Goal: Task Accomplishment & Management: Manage account settings

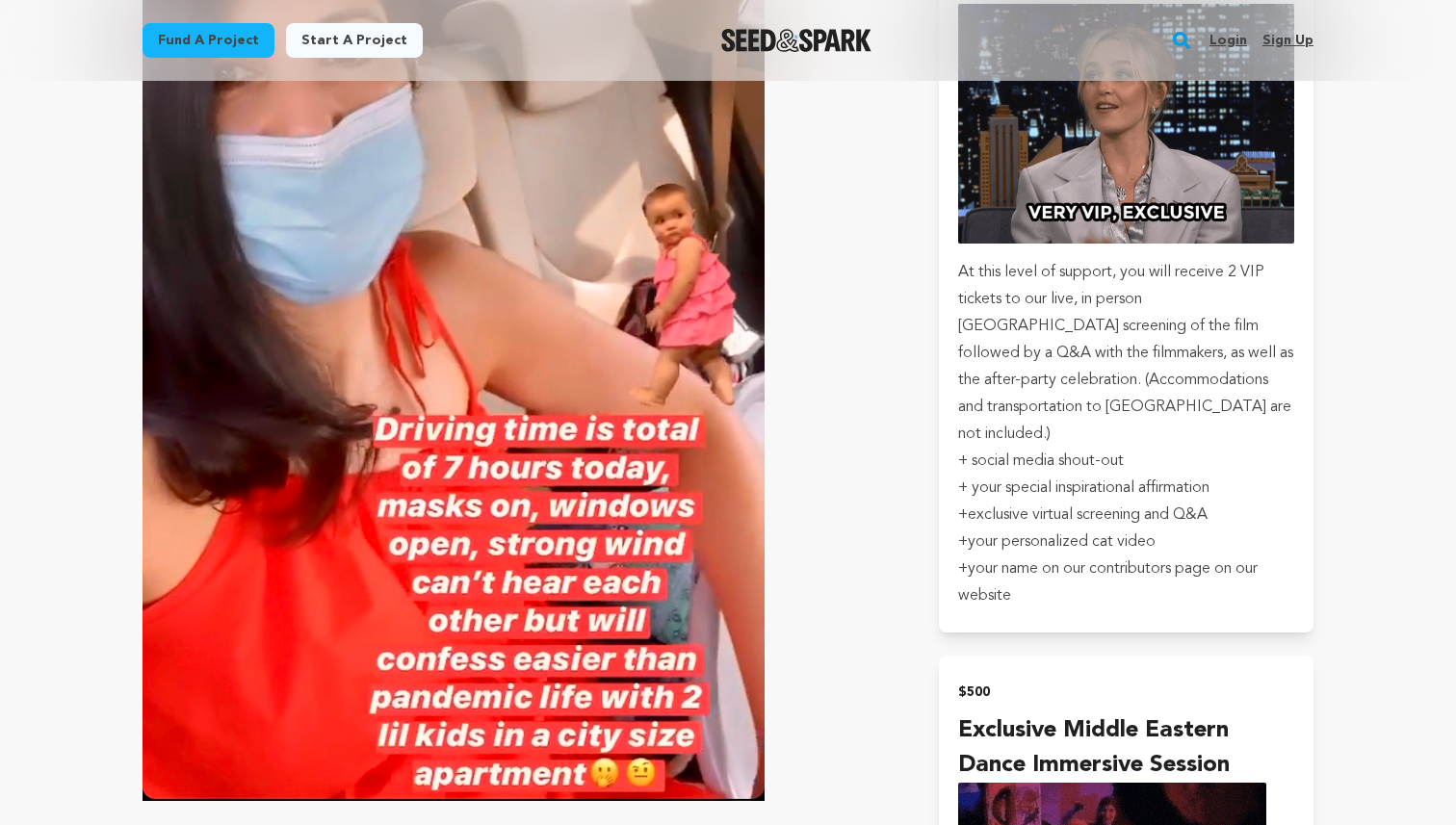
scroll to position [3660, 0]
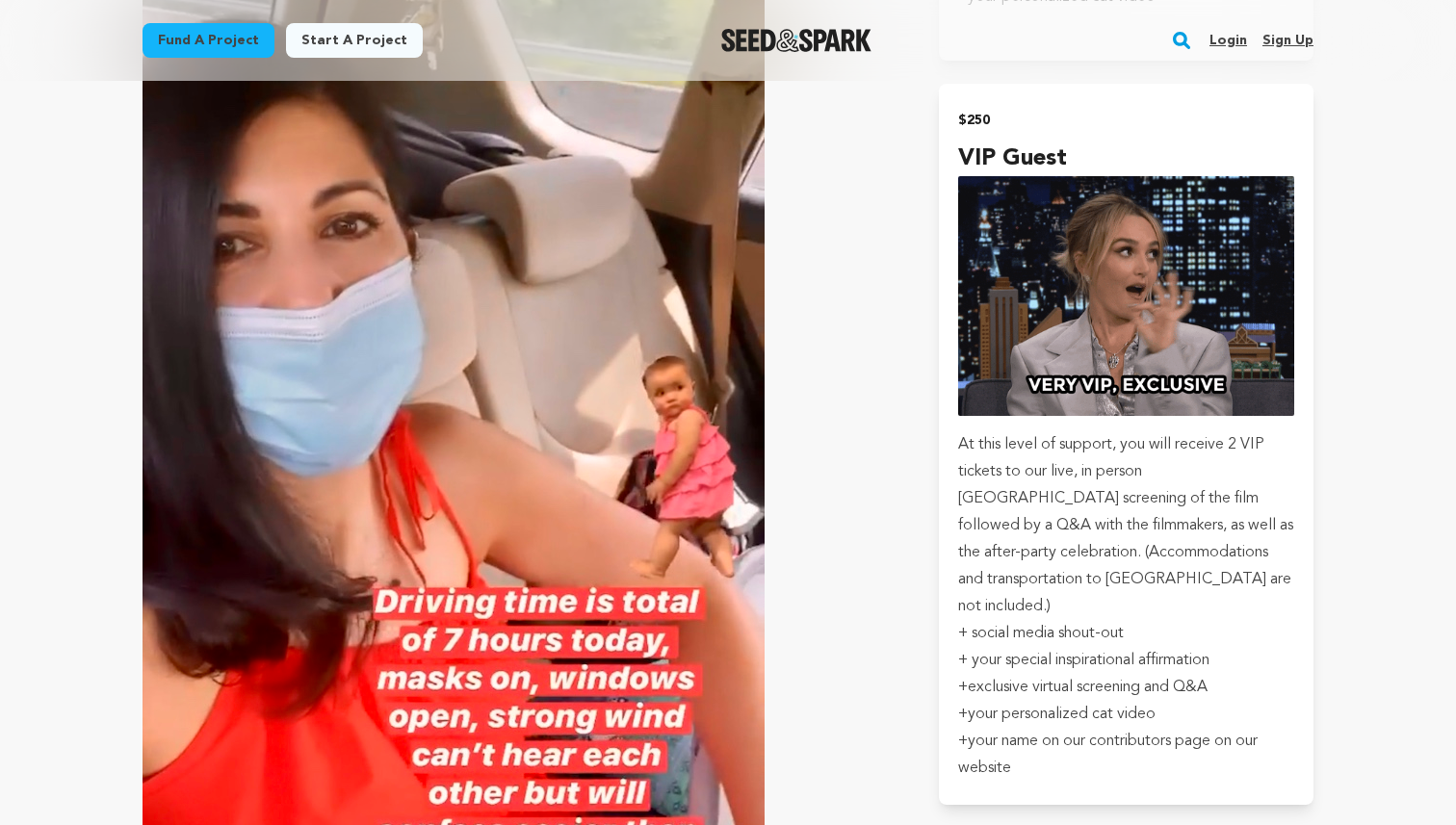
click at [1227, 44] on link "Login" at bounding box center [1228, 39] width 37 height 30
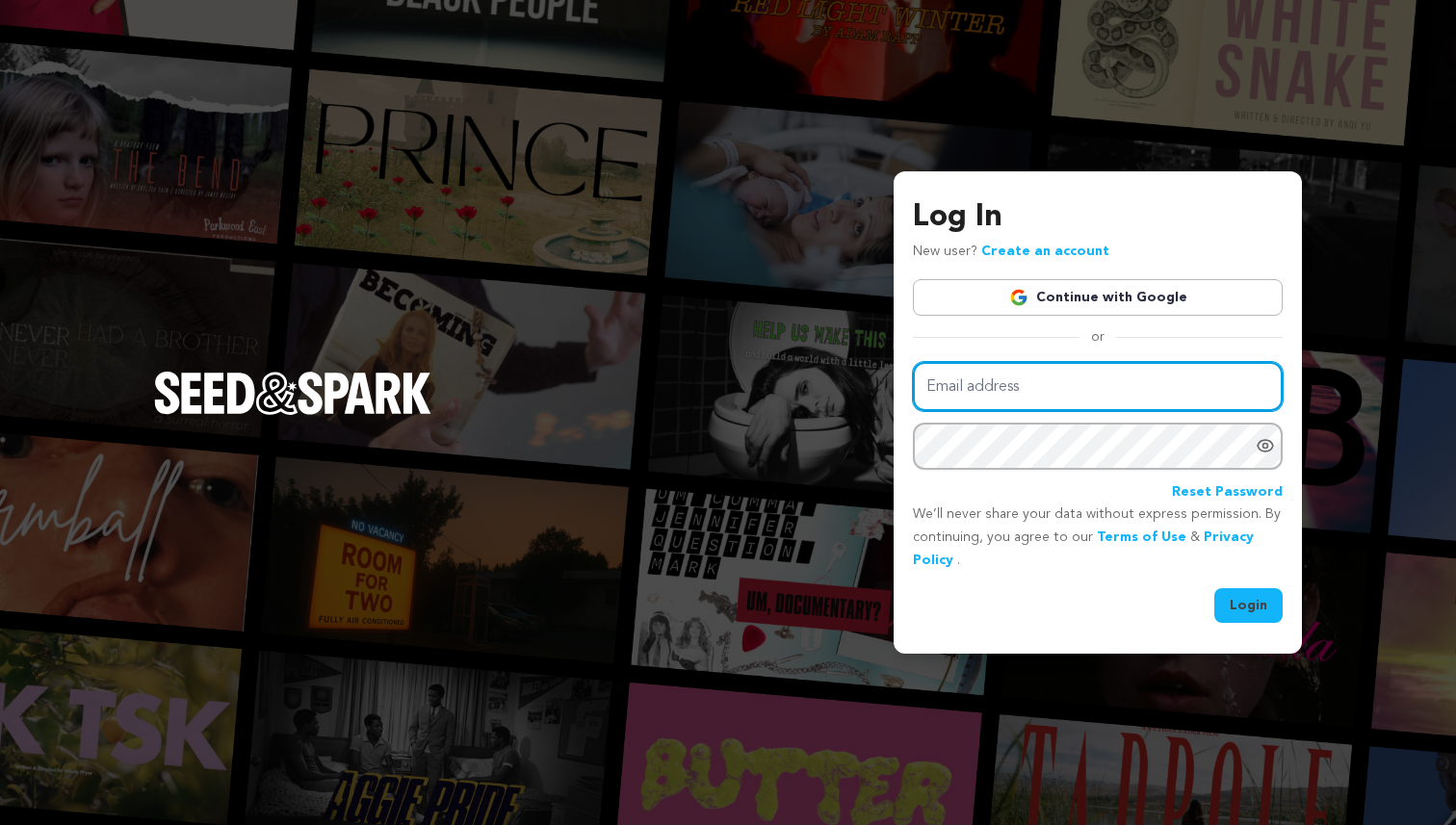
type input "info@fearandnowmovie.com"
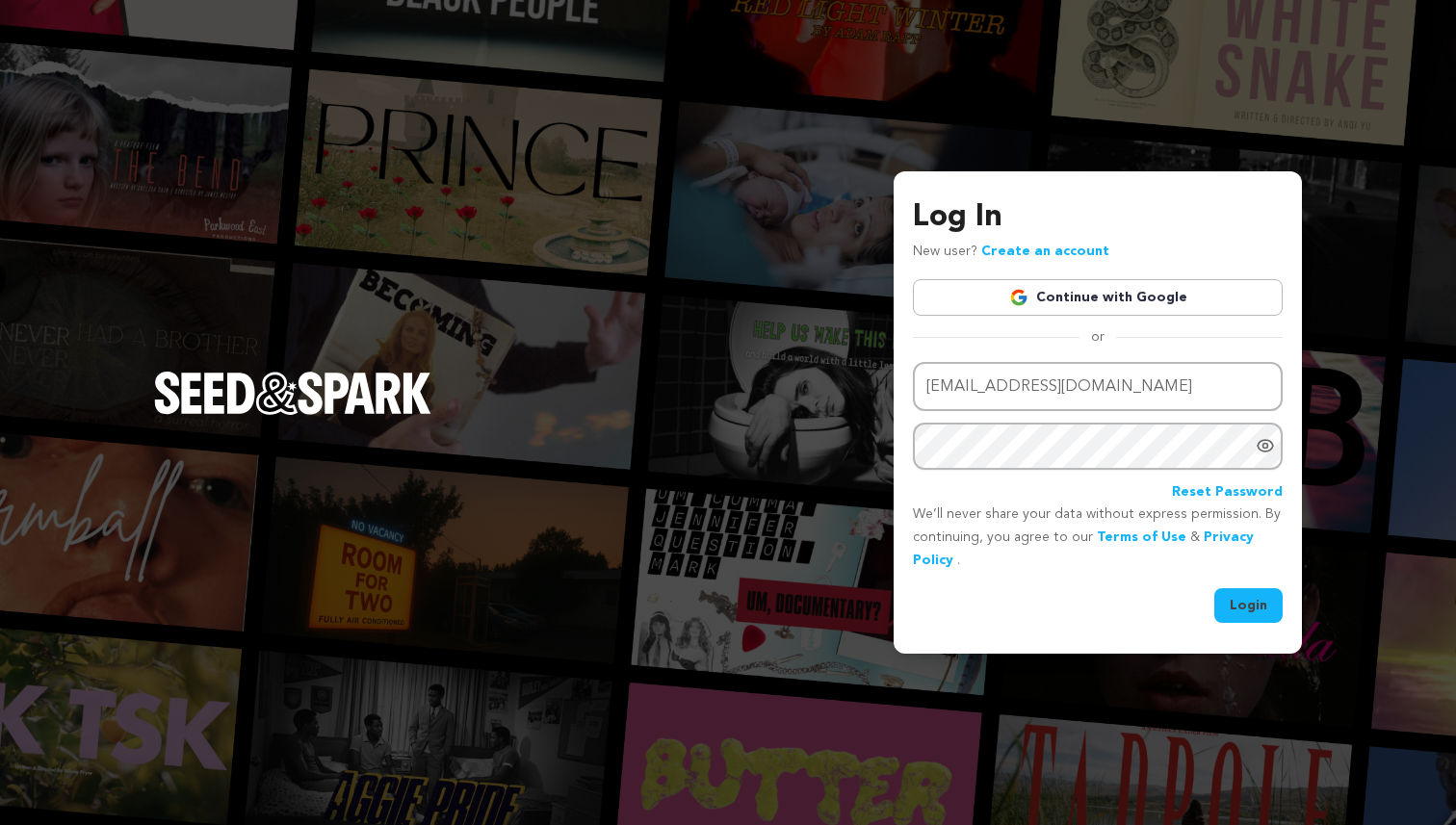
click at [1265, 609] on button "Login" at bounding box center [1249, 605] width 69 height 34
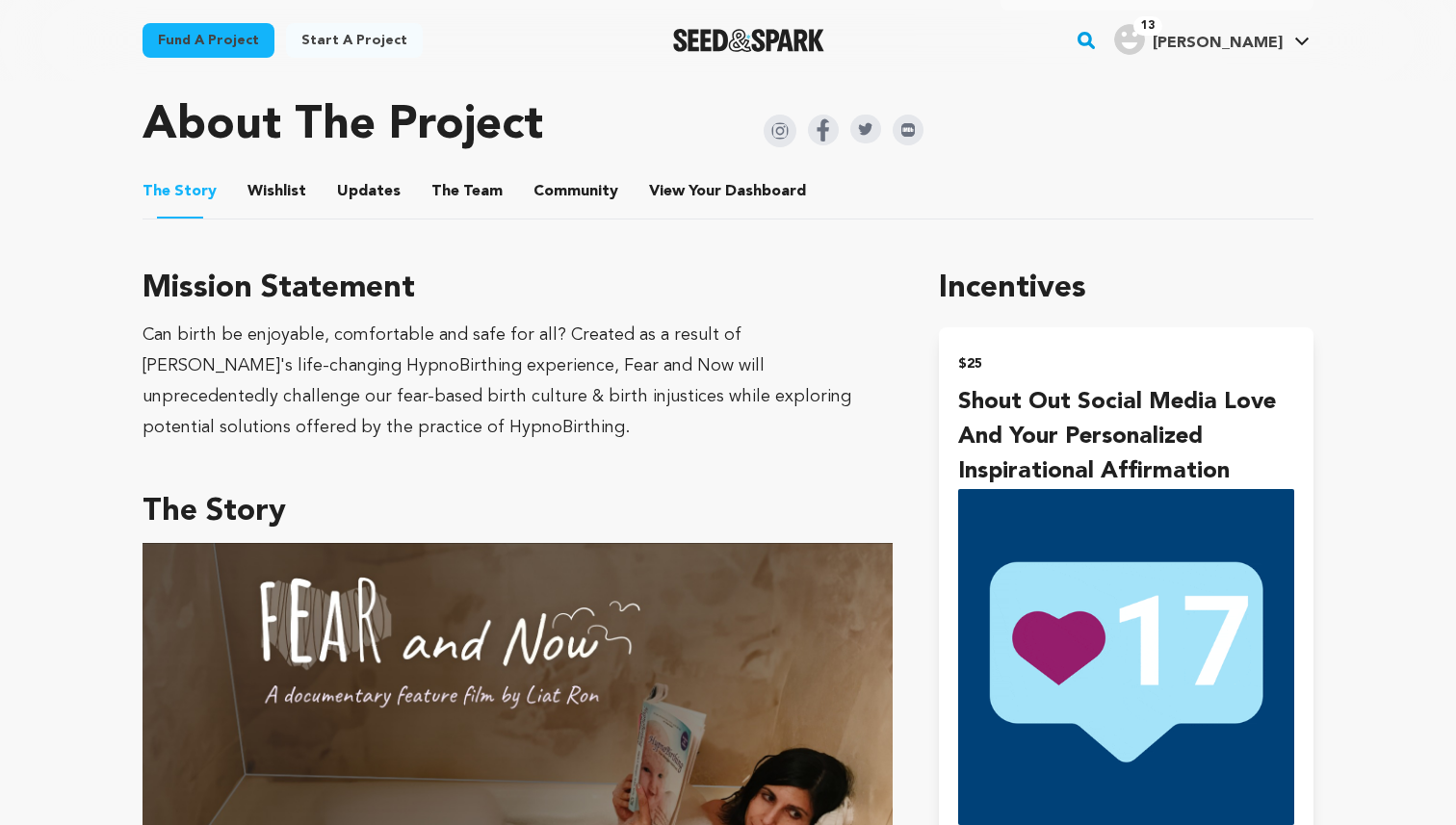
scroll to position [897, 0]
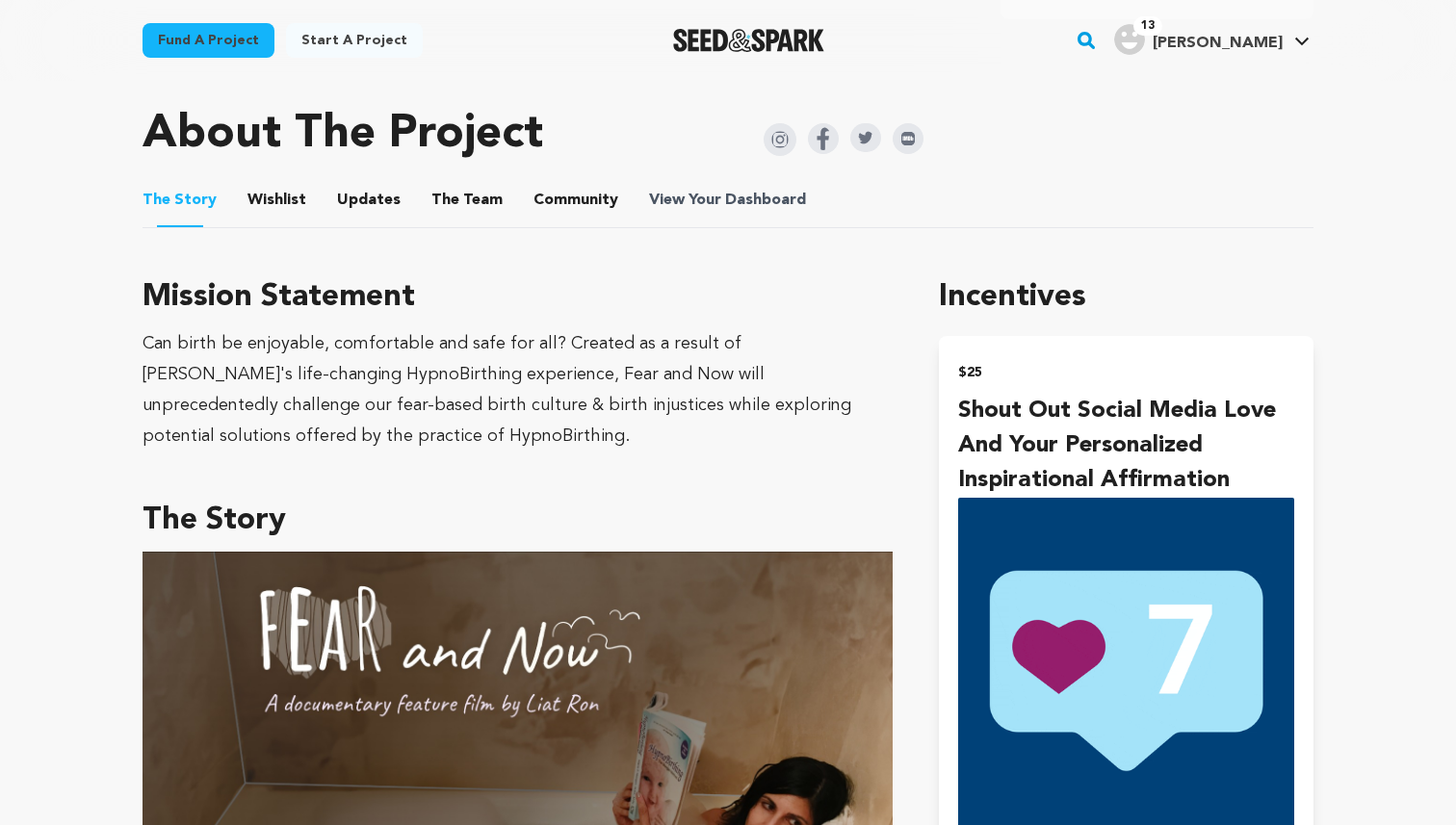
click at [773, 191] on span "Dashboard" at bounding box center [765, 200] width 81 height 24
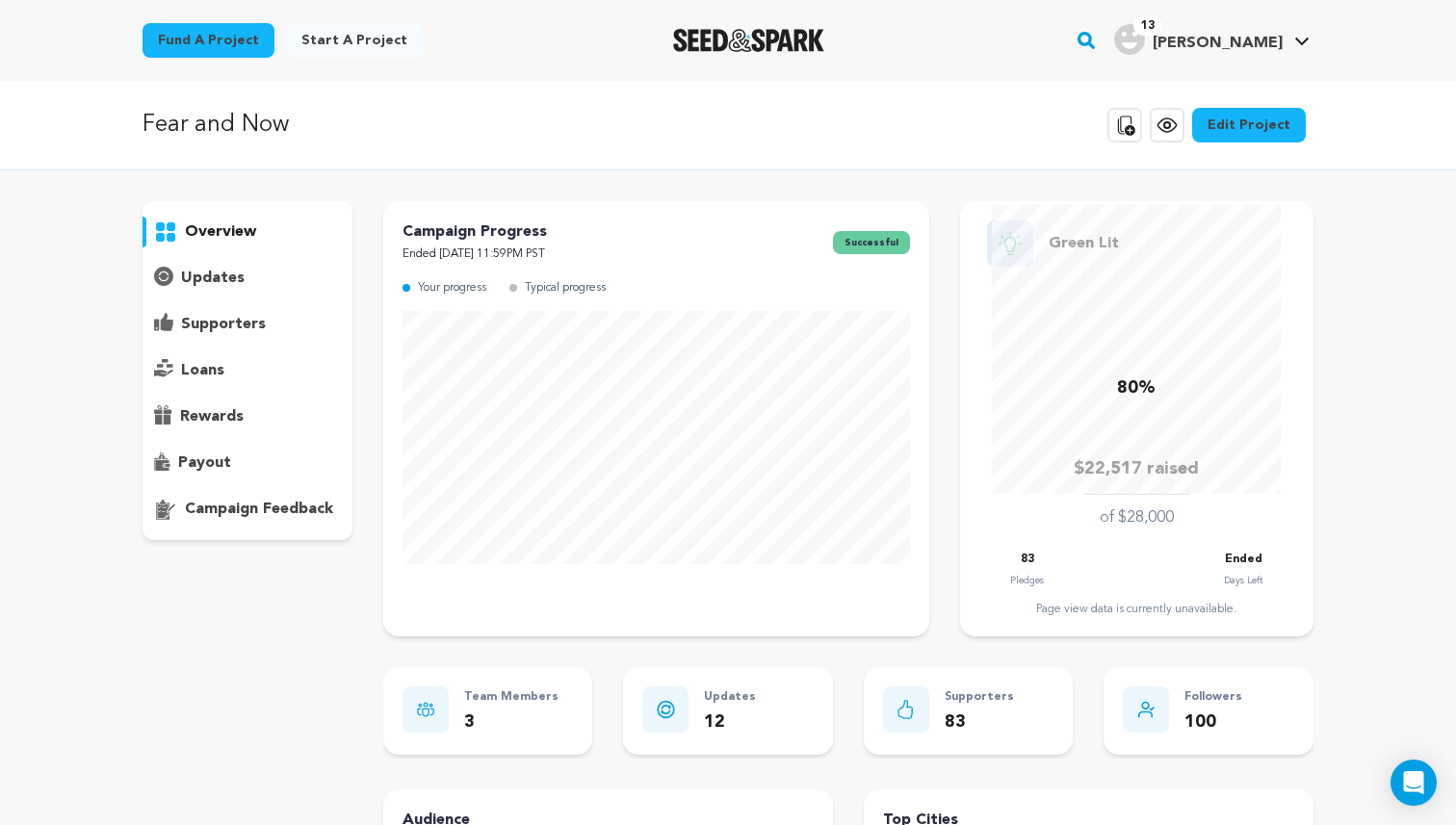
click at [183, 326] on p "supporters" at bounding box center [223, 325] width 84 height 24
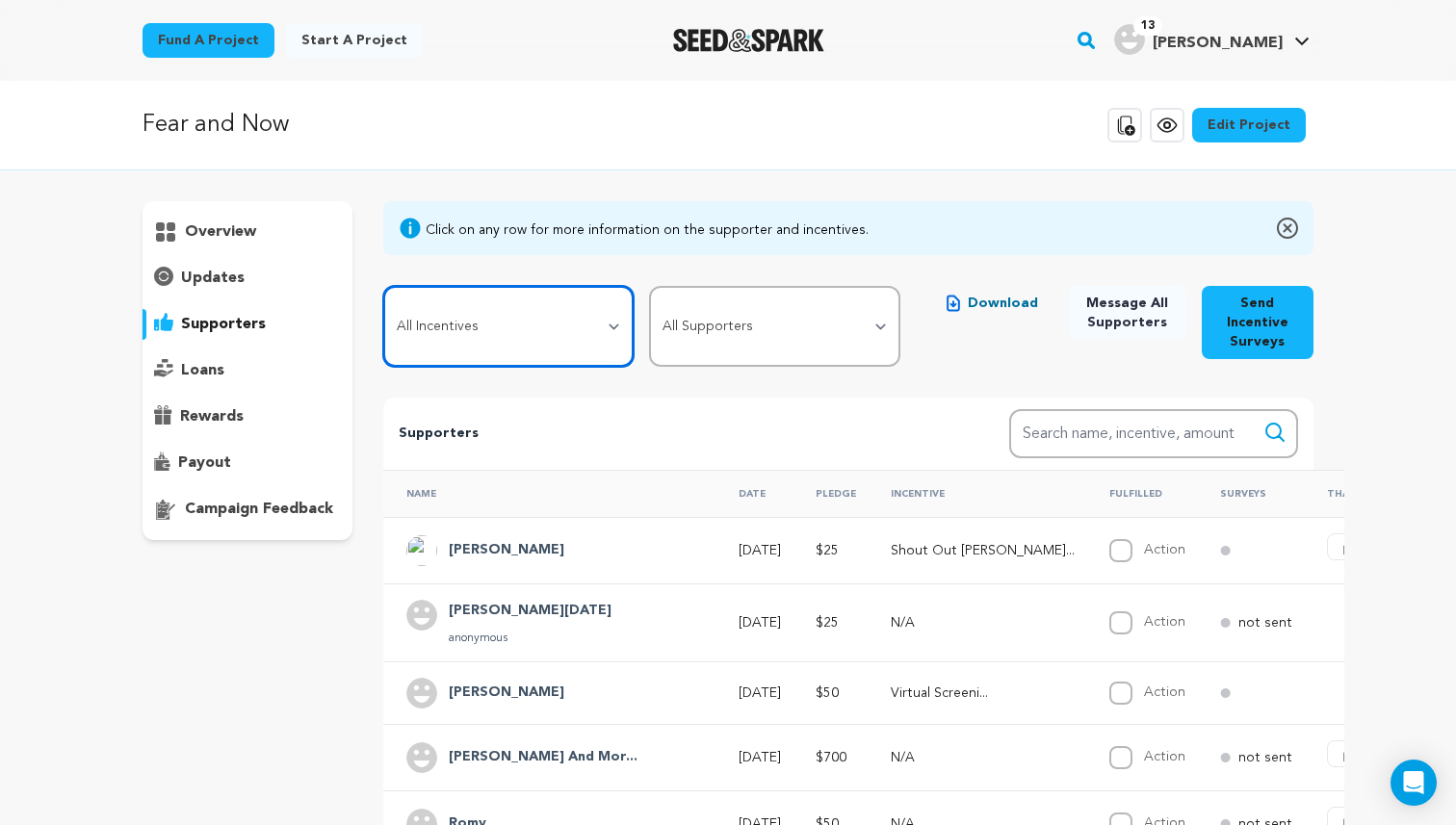
click at [495, 328] on select "All Incentives Shout Out Social Media Love and Your Personalized Inspirational …" at bounding box center [509, 326] width 251 height 81
click at [383, 286] on select "All Incentives Shout Out Social Media Love and Your Personalized Inspirational …" at bounding box center [509, 326] width 251 height 81
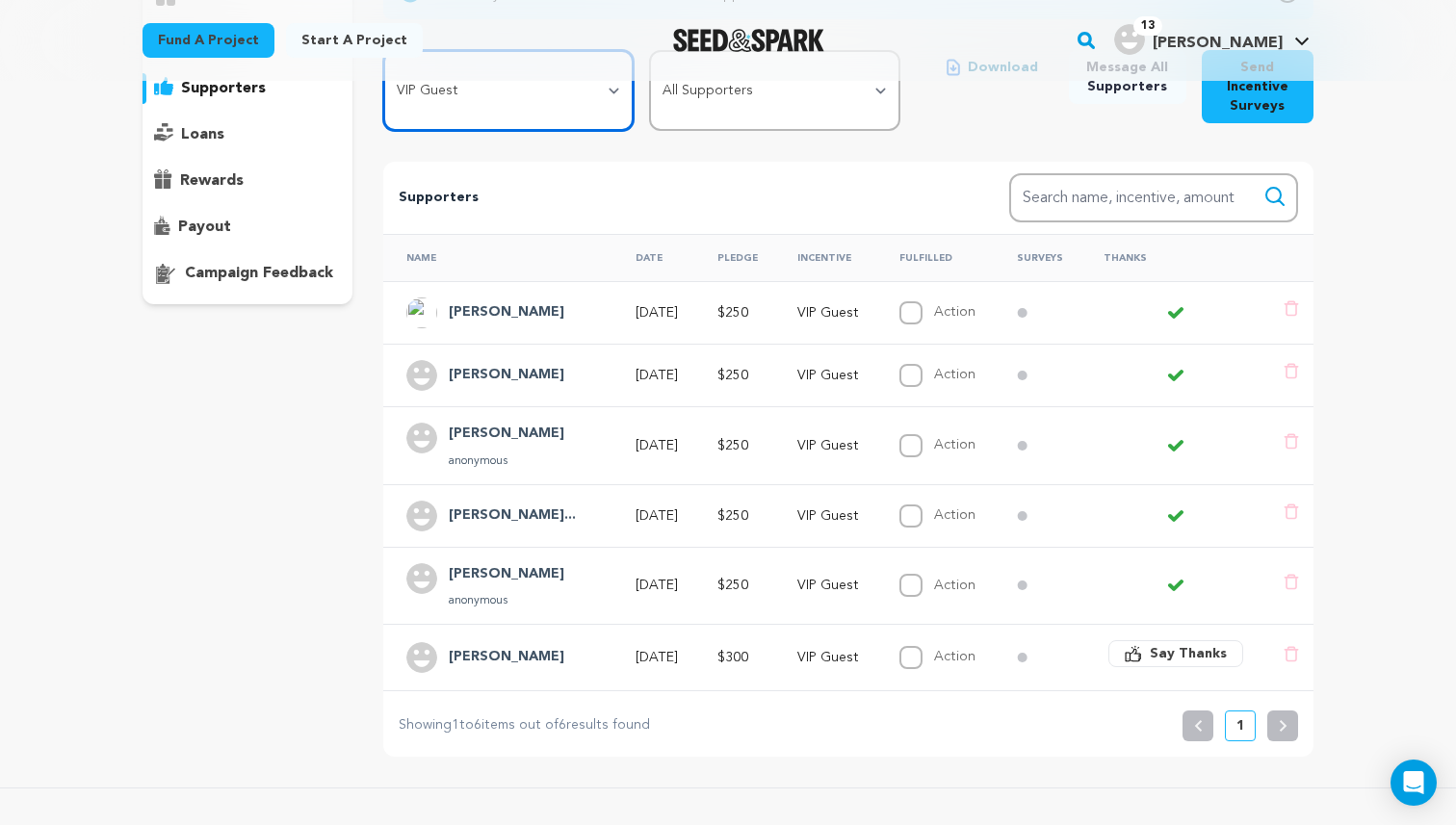
scroll to position [239, 0]
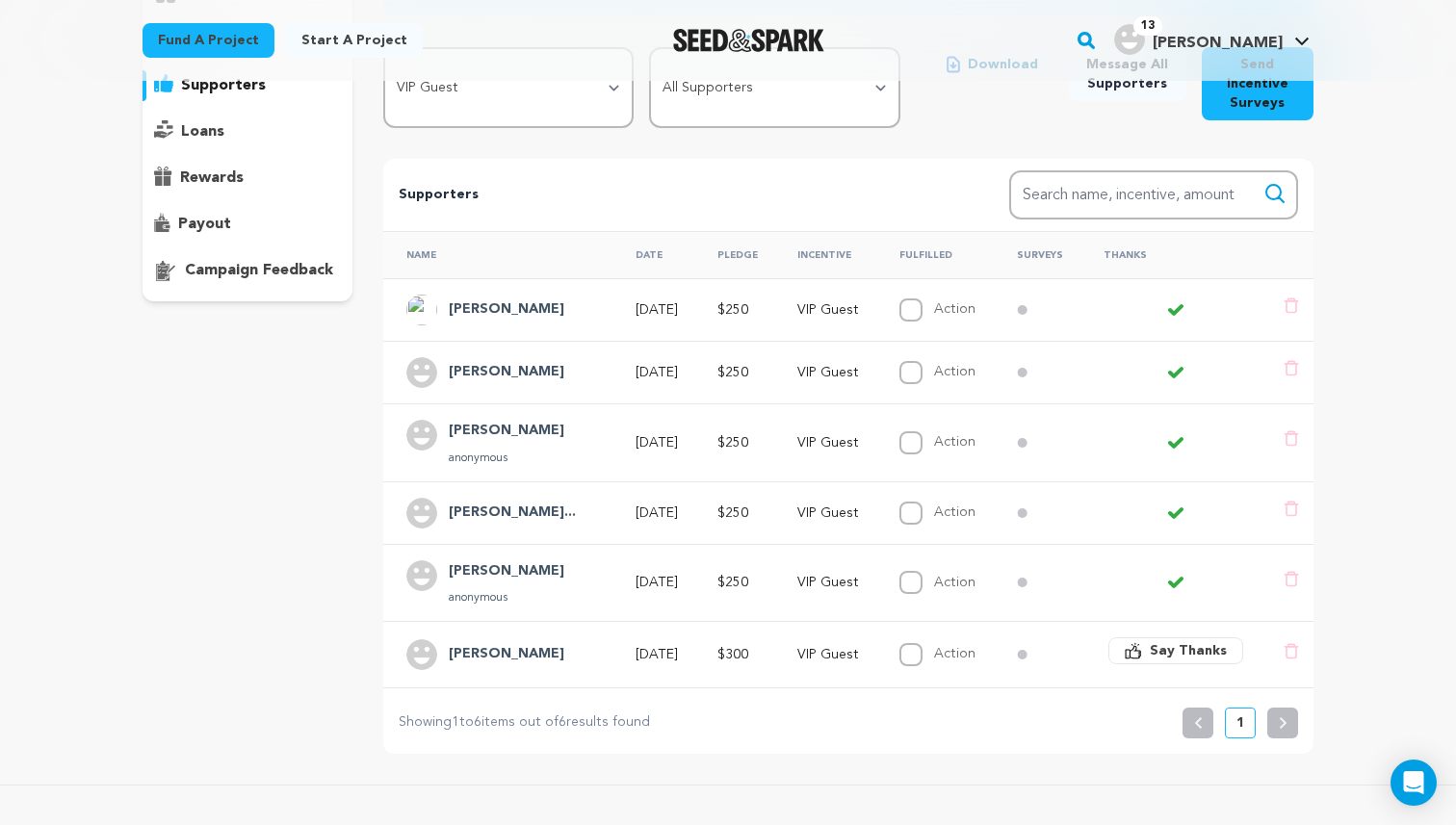
click at [471, 571] on h4 "Ramon Maislen" at bounding box center [507, 573] width 116 height 24
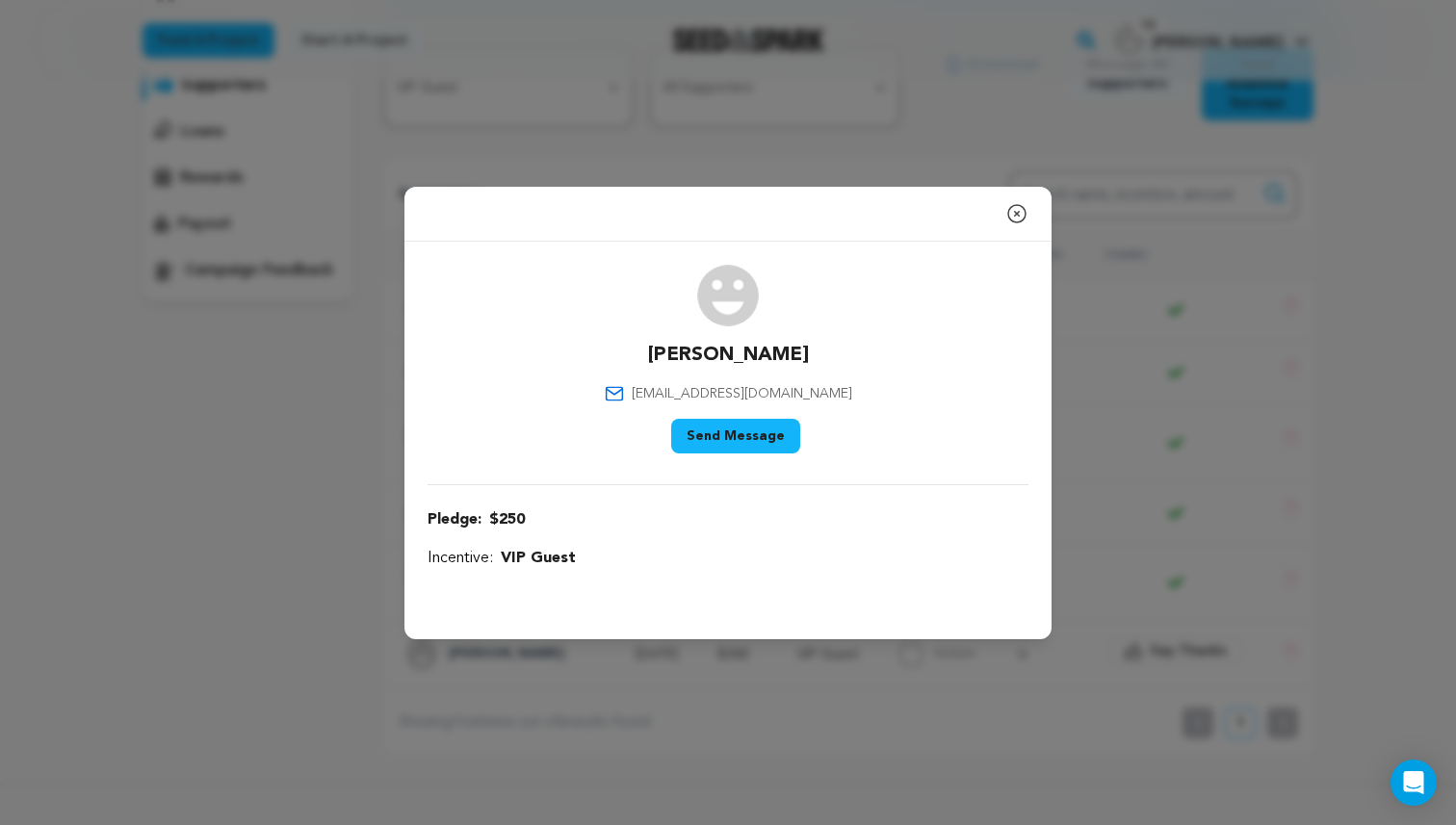
click at [1021, 211] on icon "button" at bounding box center [1017, 214] width 24 height 24
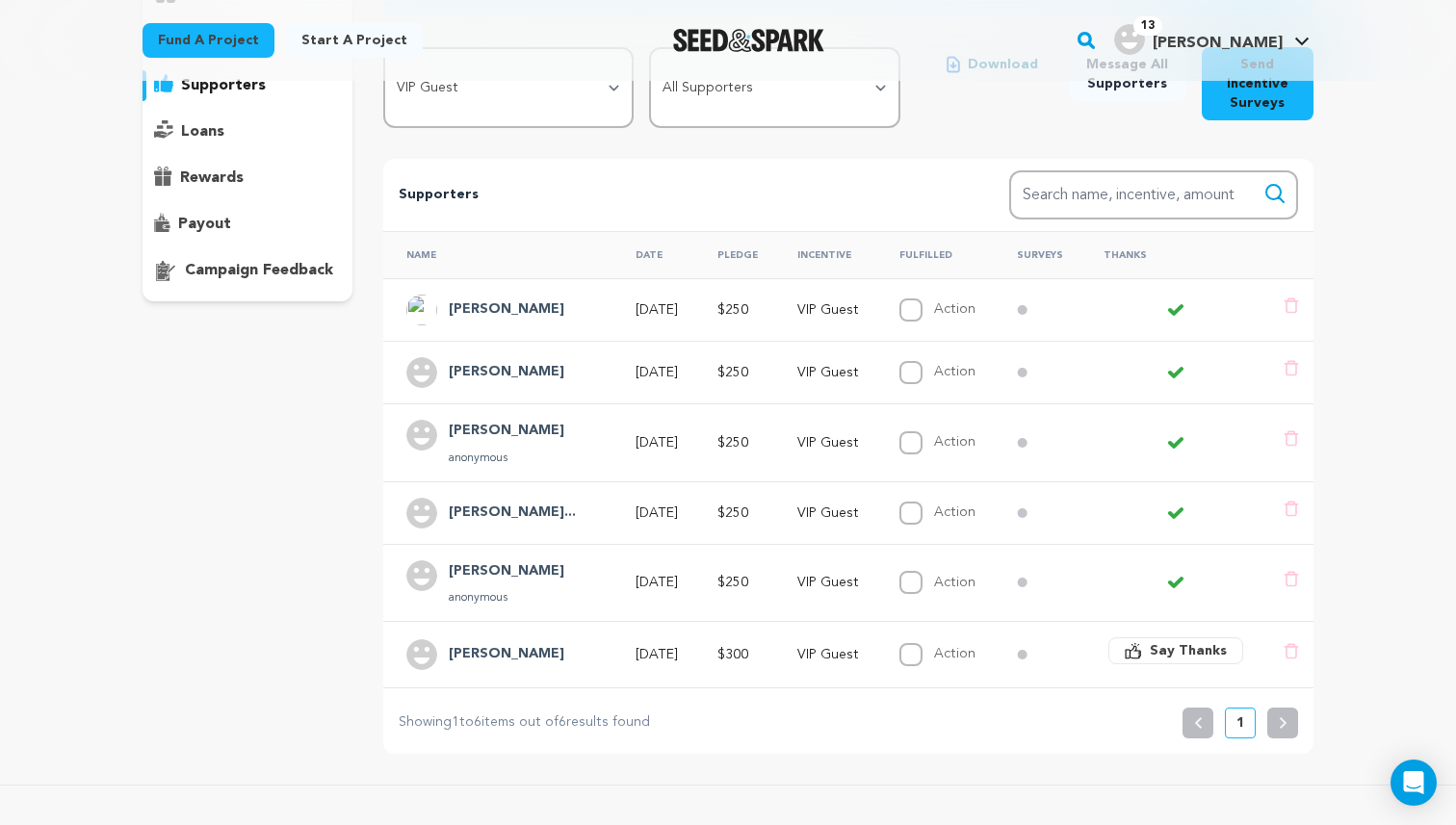
click at [475, 509] on h4 "Sigalit Jordan..." at bounding box center [512, 514] width 127 height 24
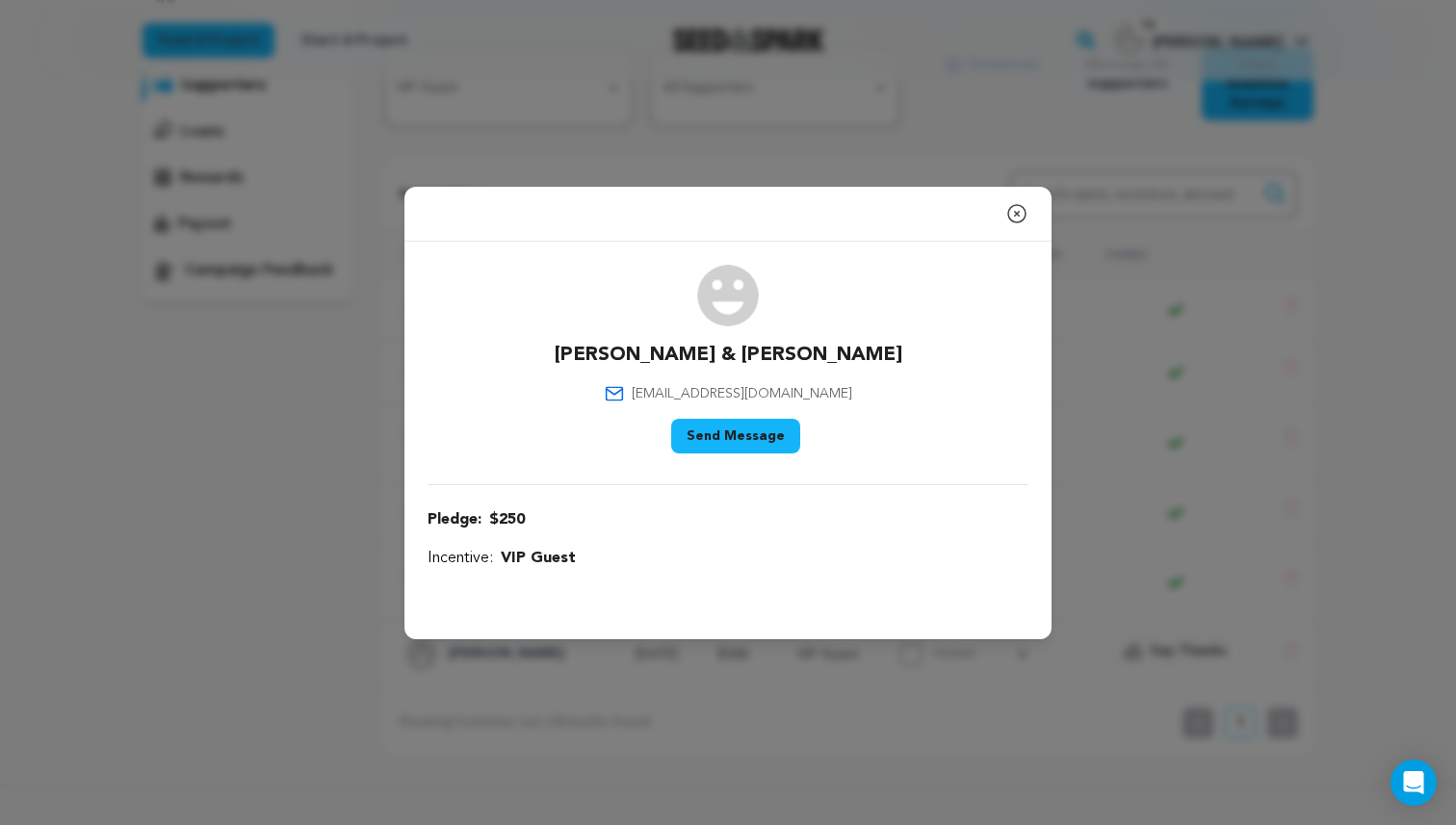
click at [1021, 208] on icon "button" at bounding box center [1017, 214] width 24 height 24
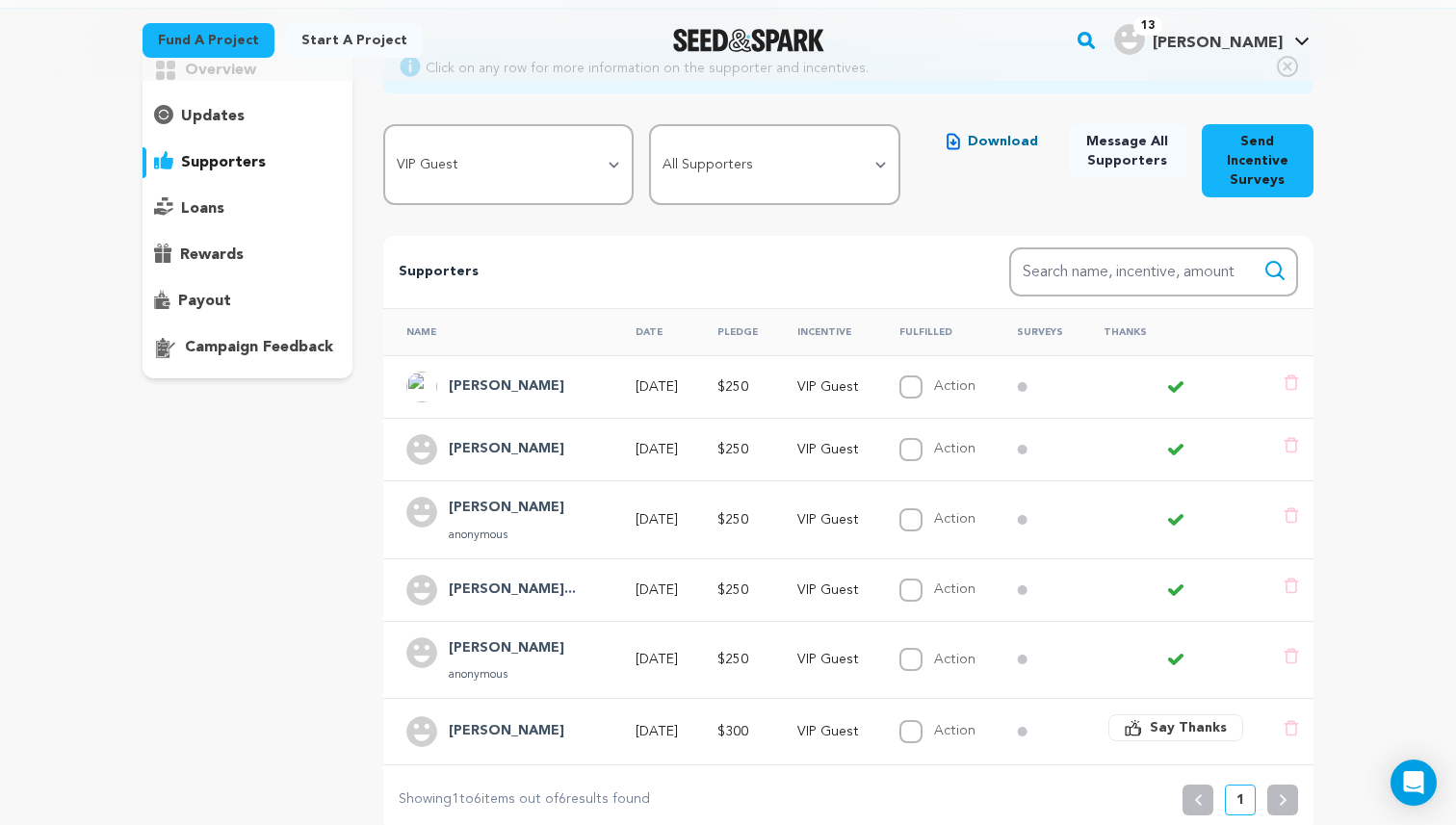
scroll to position [169, 0]
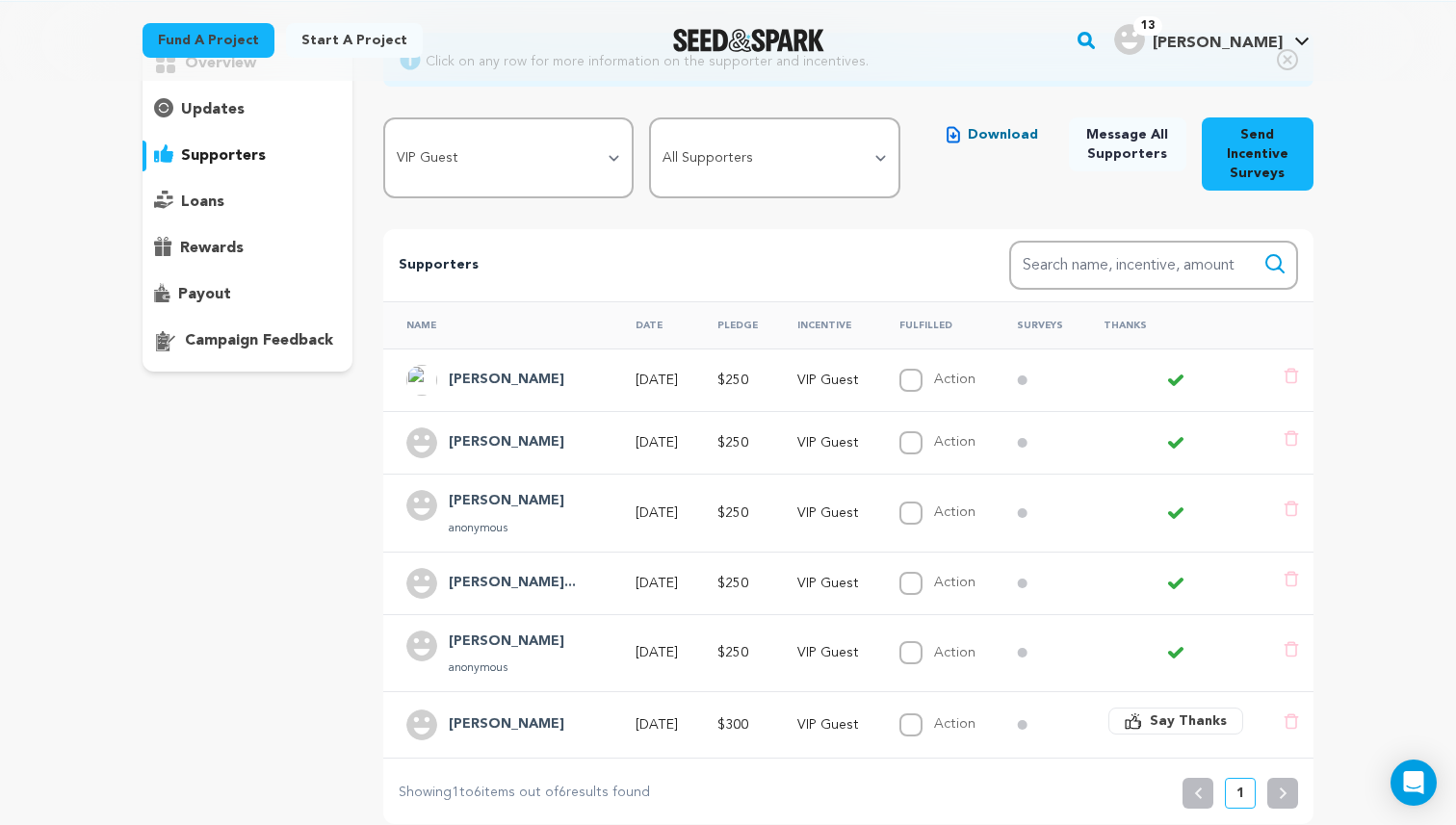
click at [513, 502] on h4 "Ailene McGuirk" at bounding box center [507, 502] width 116 height 24
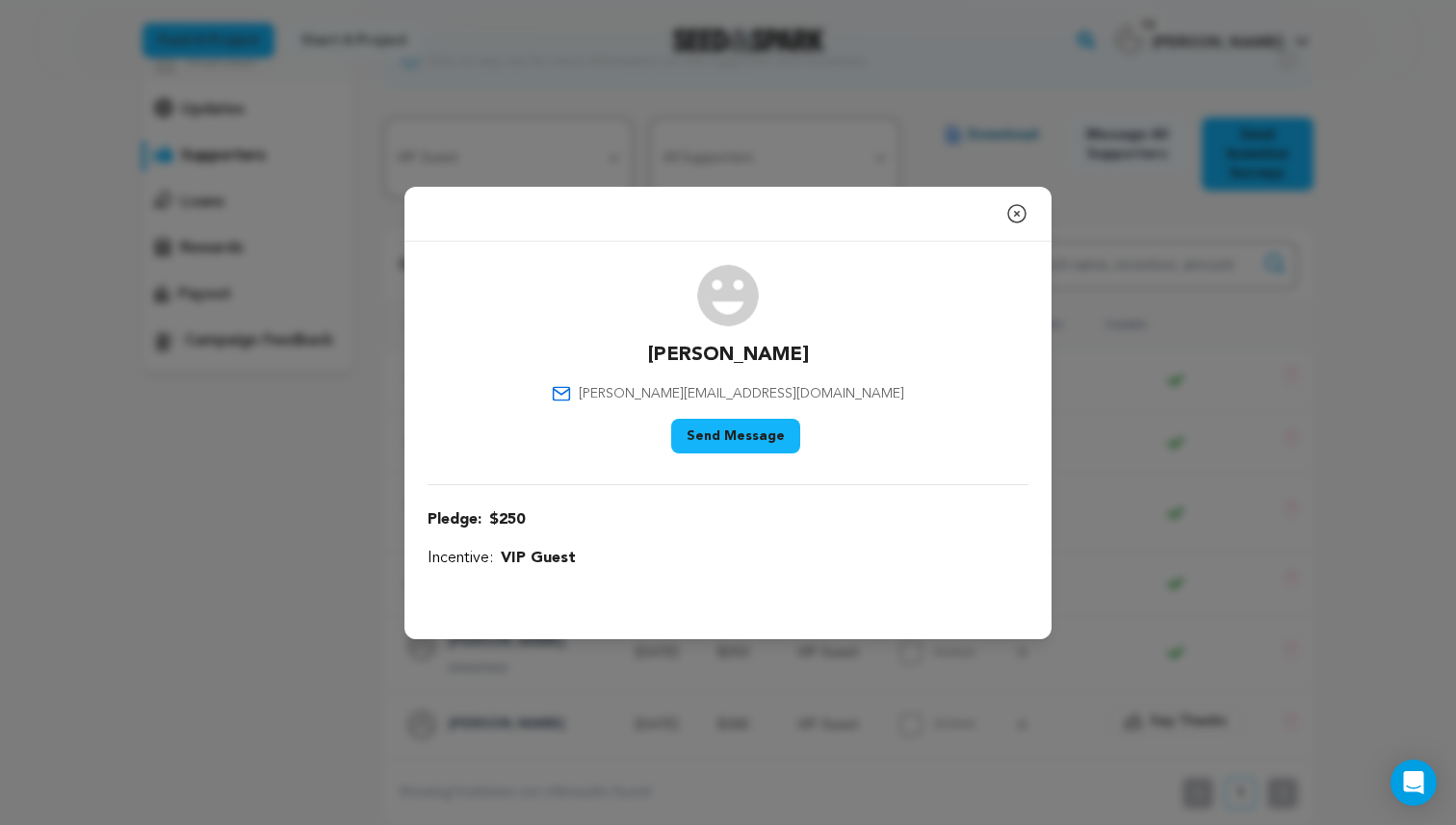
click at [1020, 209] on icon "button" at bounding box center [1017, 214] width 24 height 24
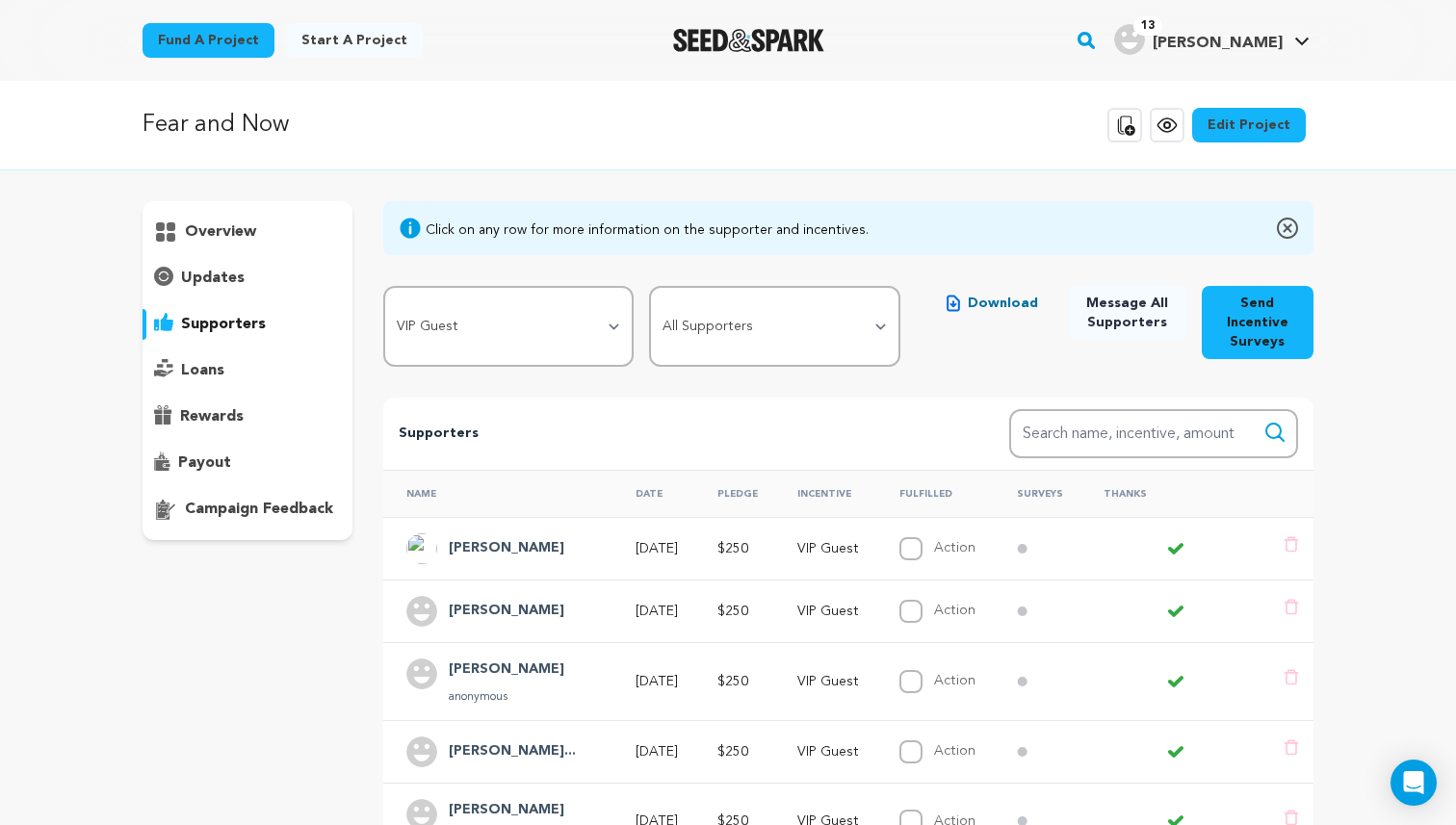
scroll to position [0, 0]
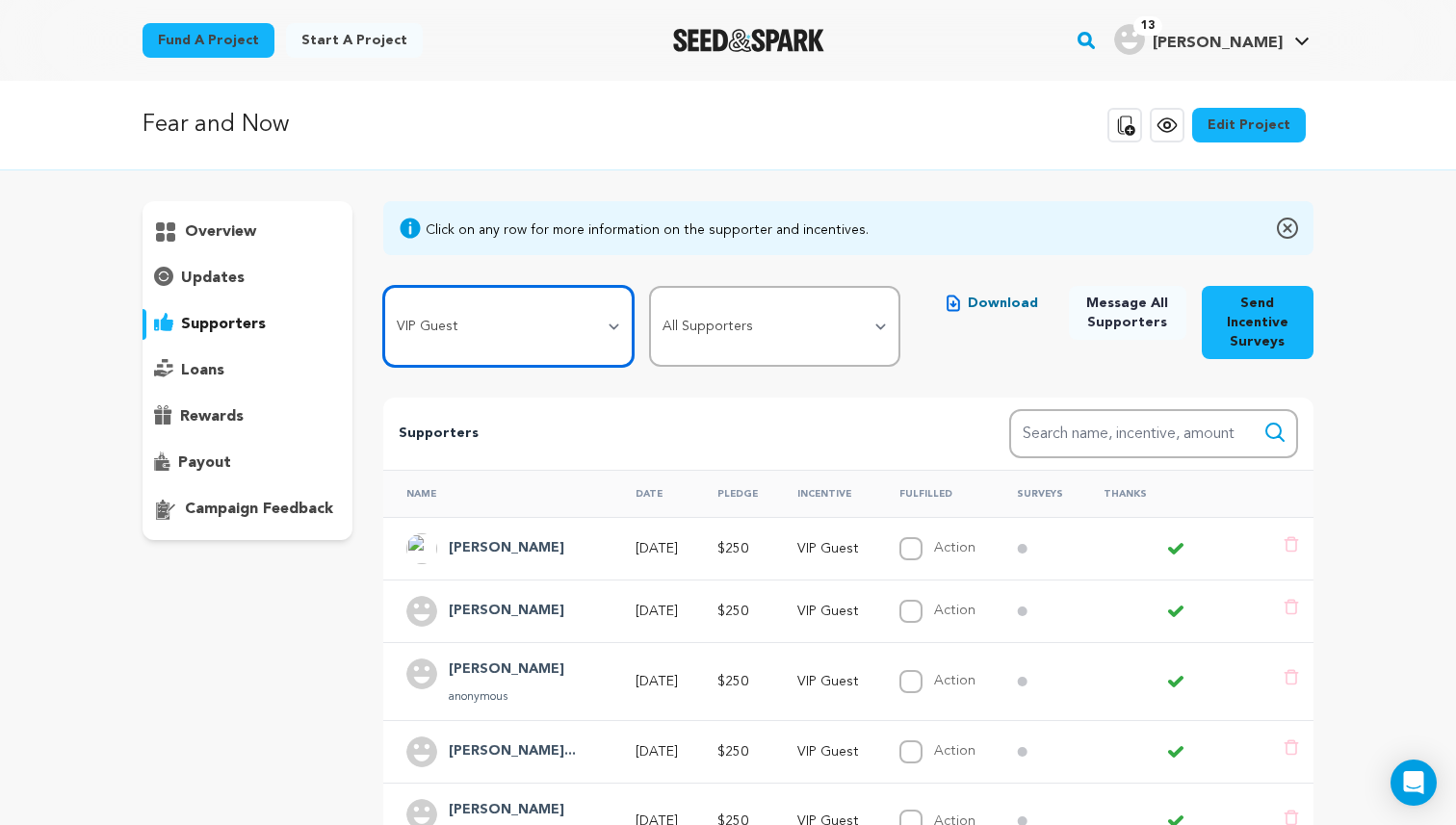
click at [473, 341] on select "All Incentives Shout Out Social Media Love and Your Personalized Inspirational …" at bounding box center [509, 326] width 251 height 81
click at [522, 327] on select "All Incentives Shout Out Social Media Love and Your Personalized Inspirational …" at bounding box center [509, 326] width 251 height 81
click at [383, 286] on select "All Incentives Shout Out Social Media Love and Your Personalized Inspirational …" at bounding box center [509, 326] width 251 height 81
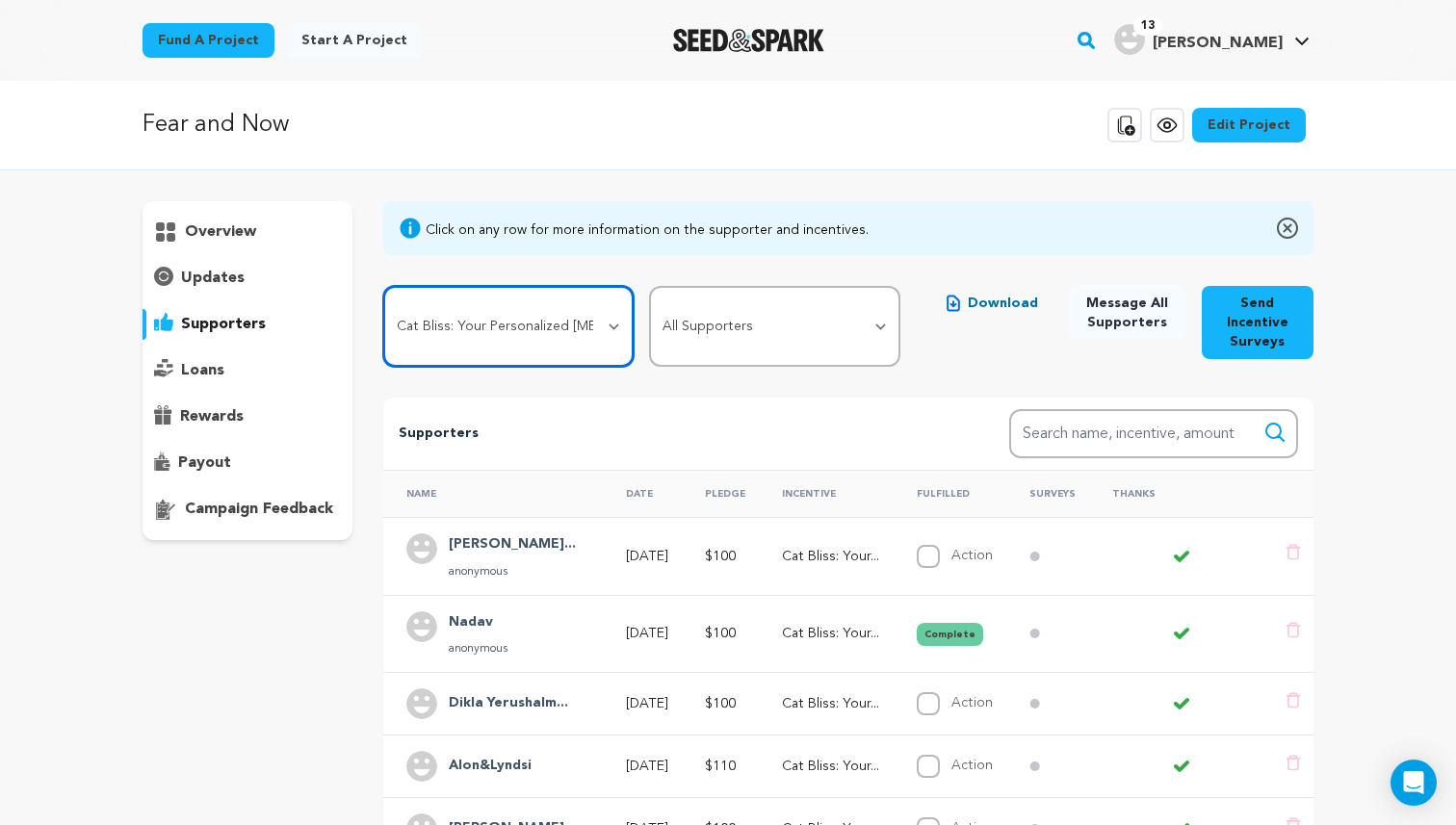
click at [444, 307] on select "All Incentives Shout Out Social Media Love and Your Personalized Inspirational …" at bounding box center [509, 326] width 251 height 81
select select "51891"
click at [383, 286] on select "All Incentives Shout Out Social Media Love and Your Personalized Inspirational …" at bounding box center [509, 326] width 251 height 81
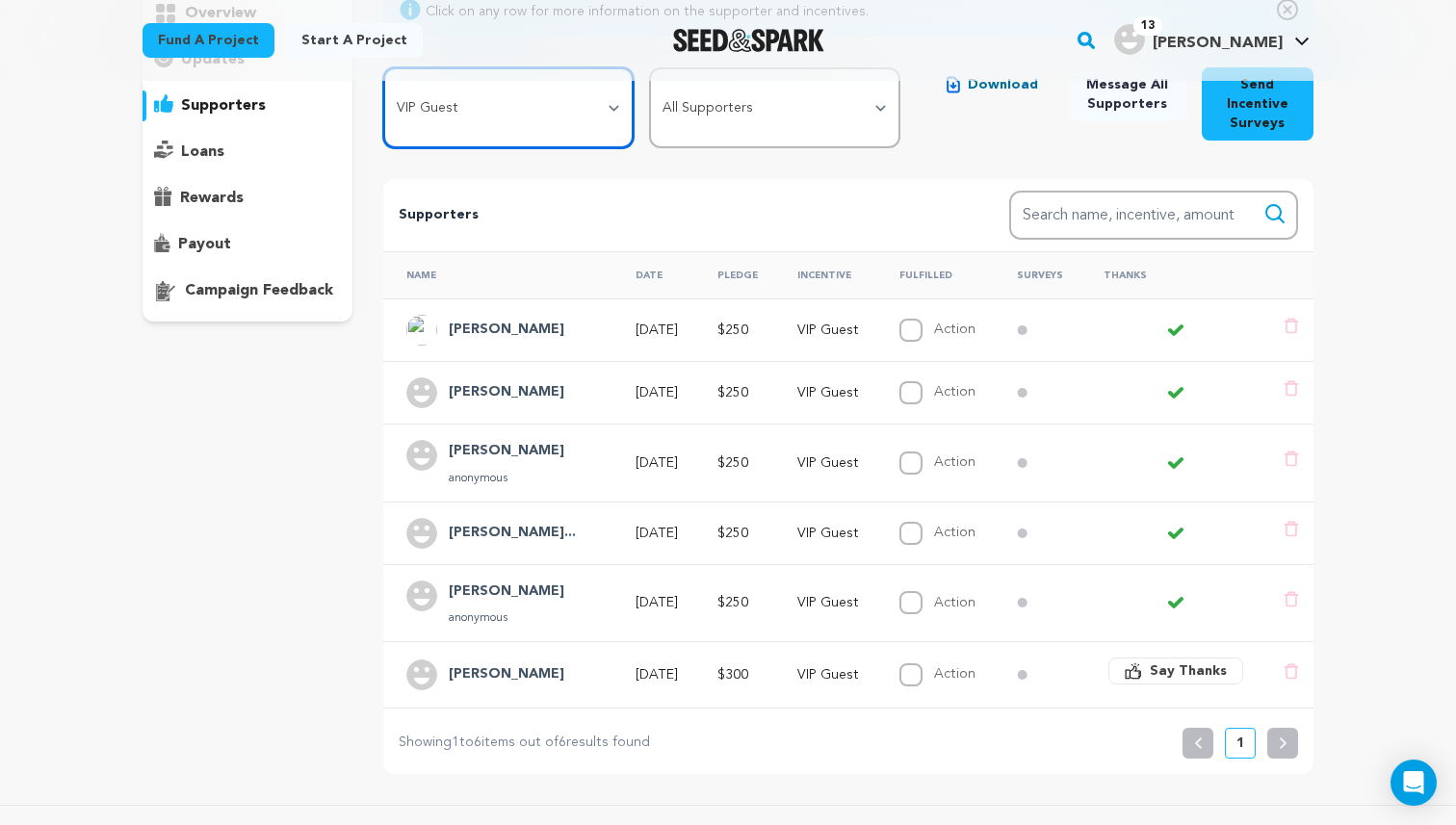
scroll to position [236, 0]
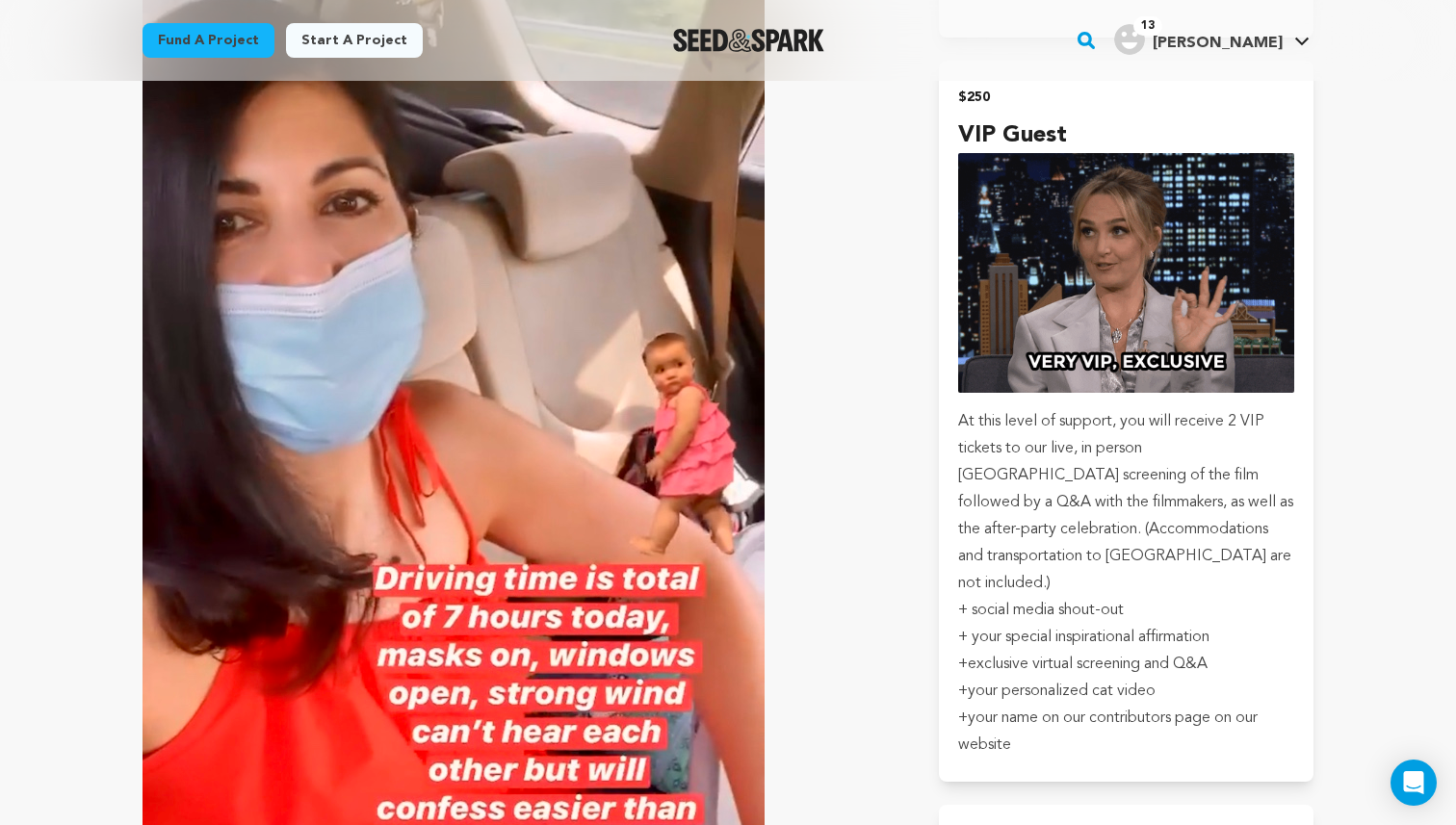
scroll to position [3694, 0]
